Goal: Find specific page/section: Find specific page/section

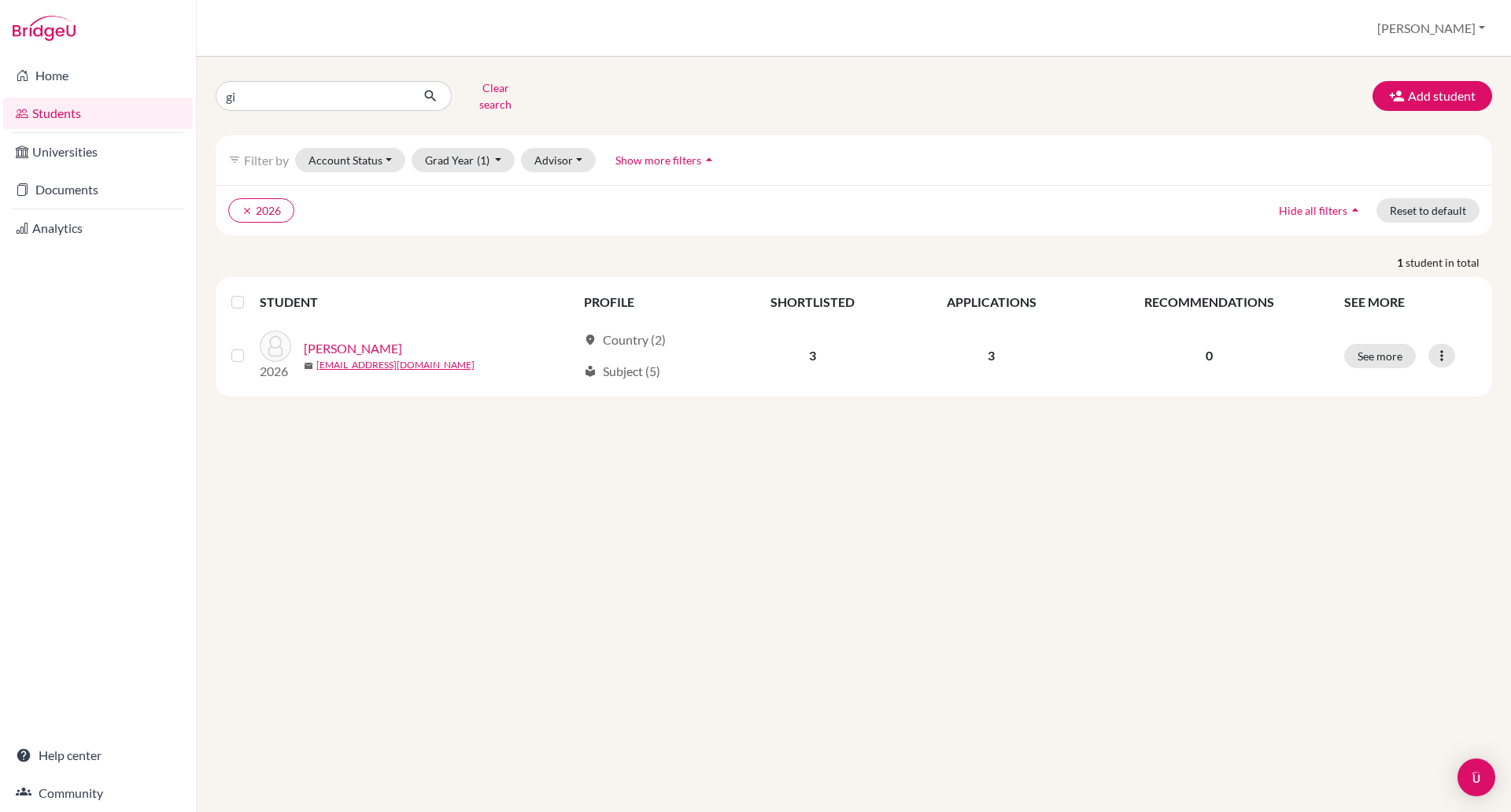
type input "g"
type input "diep tri"
click button "submit" at bounding box center [431, 95] width 42 height 30
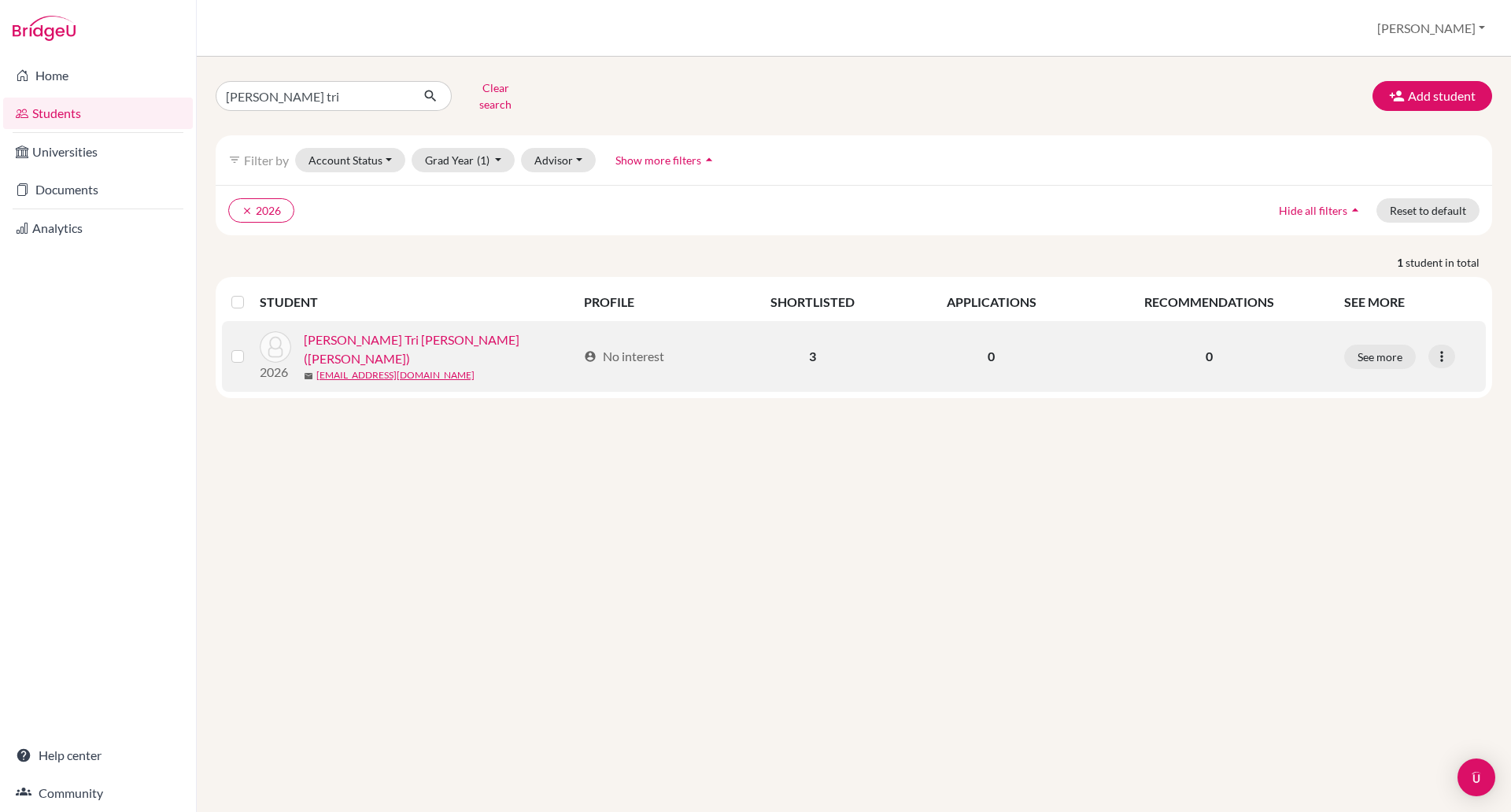
click at [387, 339] on link "[PERSON_NAME] Tri [PERSON_NAME] ([PERSON_NAME])" at bounding box center [440, 349] width 273 height 38
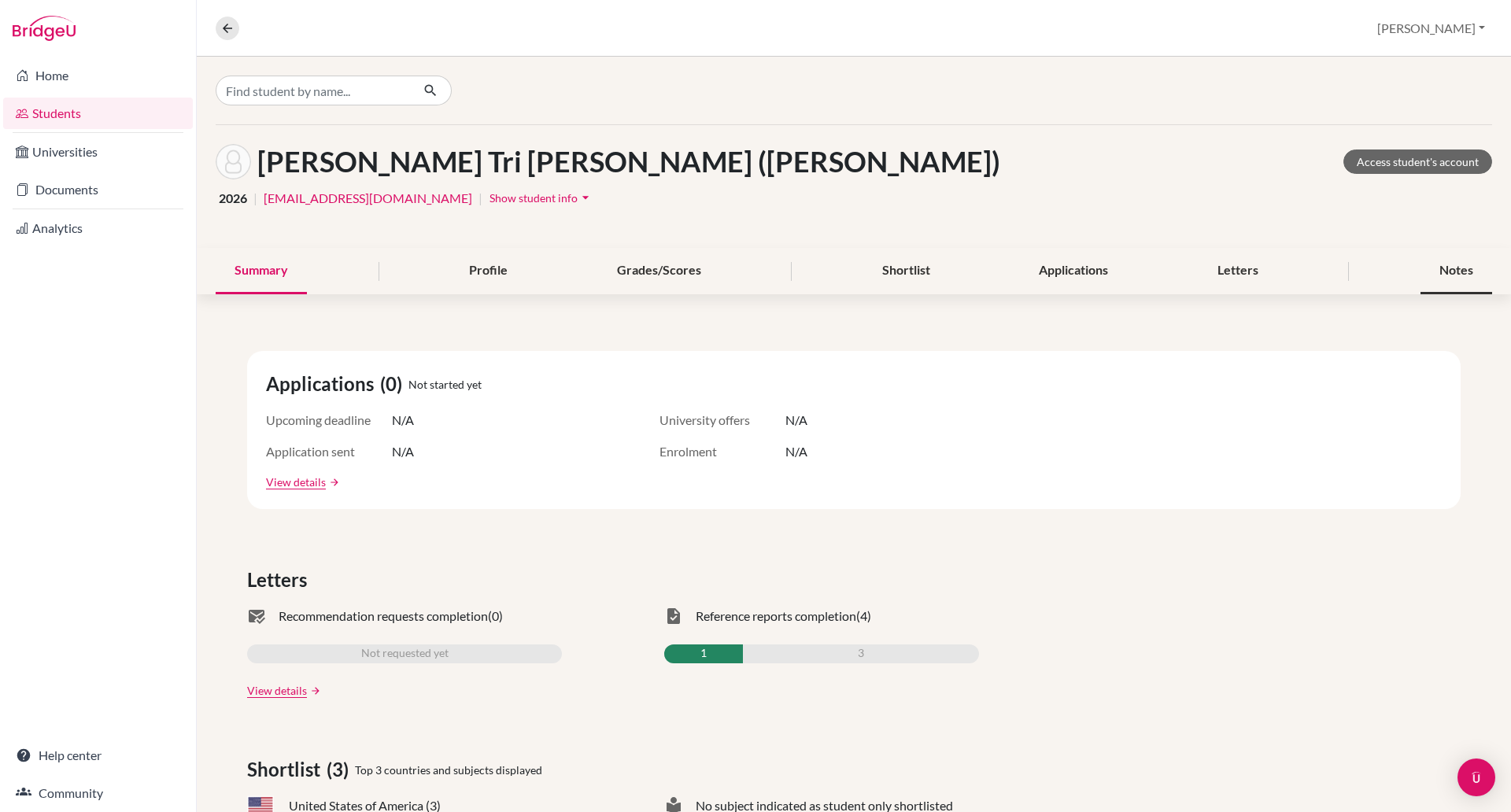
click at [1442, 277] on div "Notes" at bounding box center [1456, 270] width 71 height 47
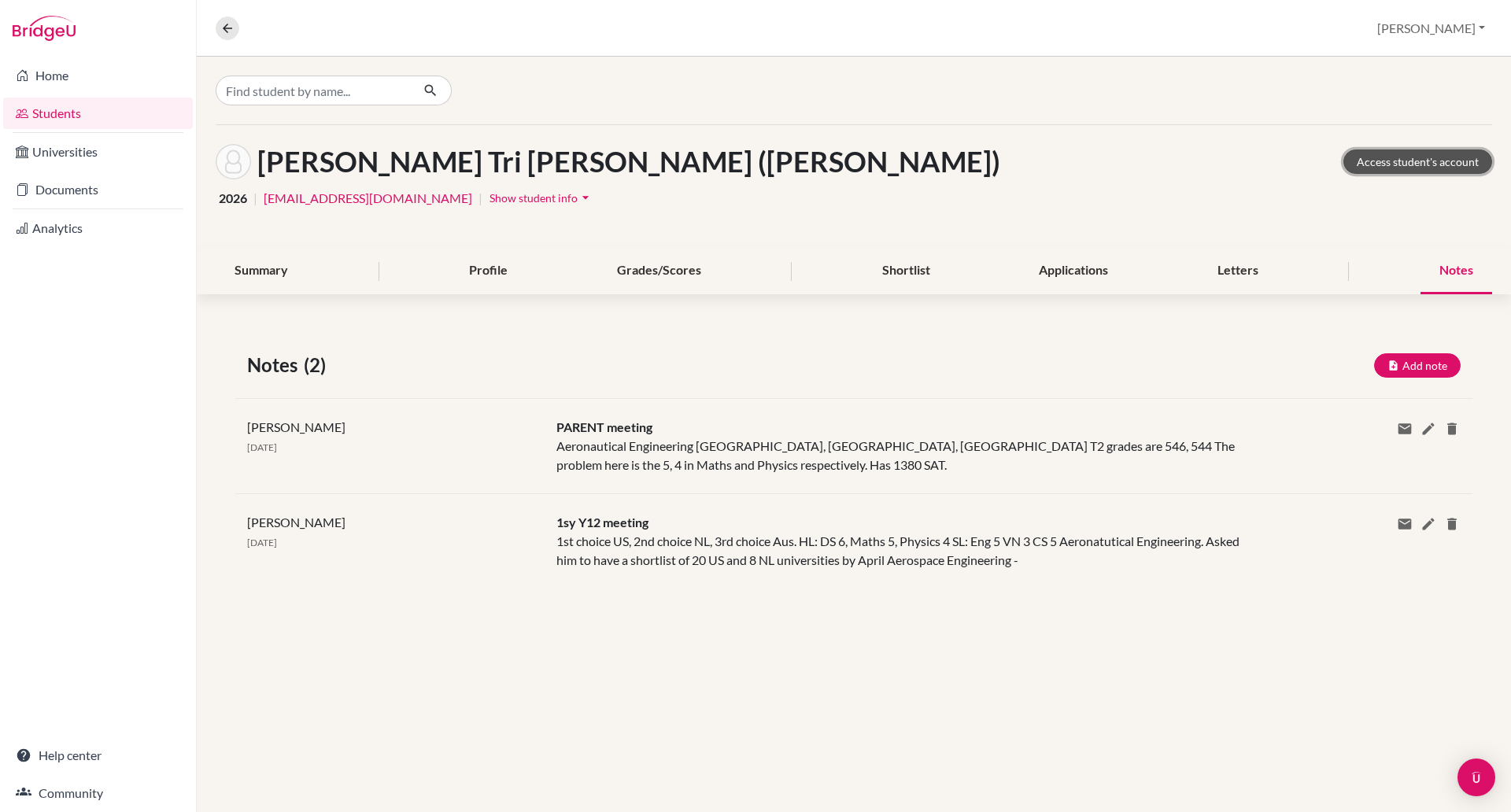
click at [1394, 156] on link "Access student's account" at bounding box center [1418, 162] width 149 height 25
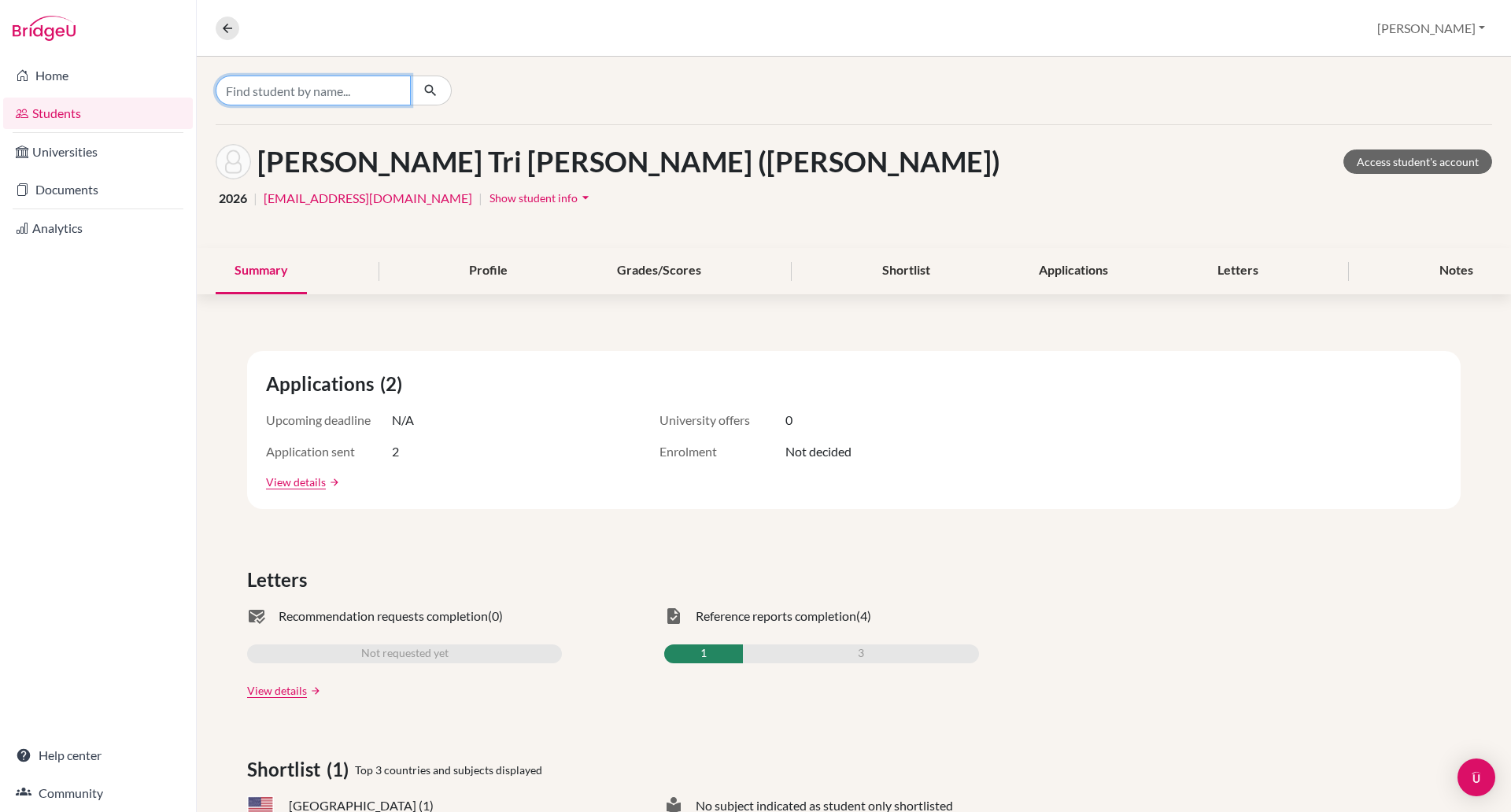
click at [351, 92] on input "Find student by name..." at bounding box center [313, 89] width 195 height 30
type input "[PERSON_NAME]"
